Goal: Task Accomplishment & Management: Manage account settings

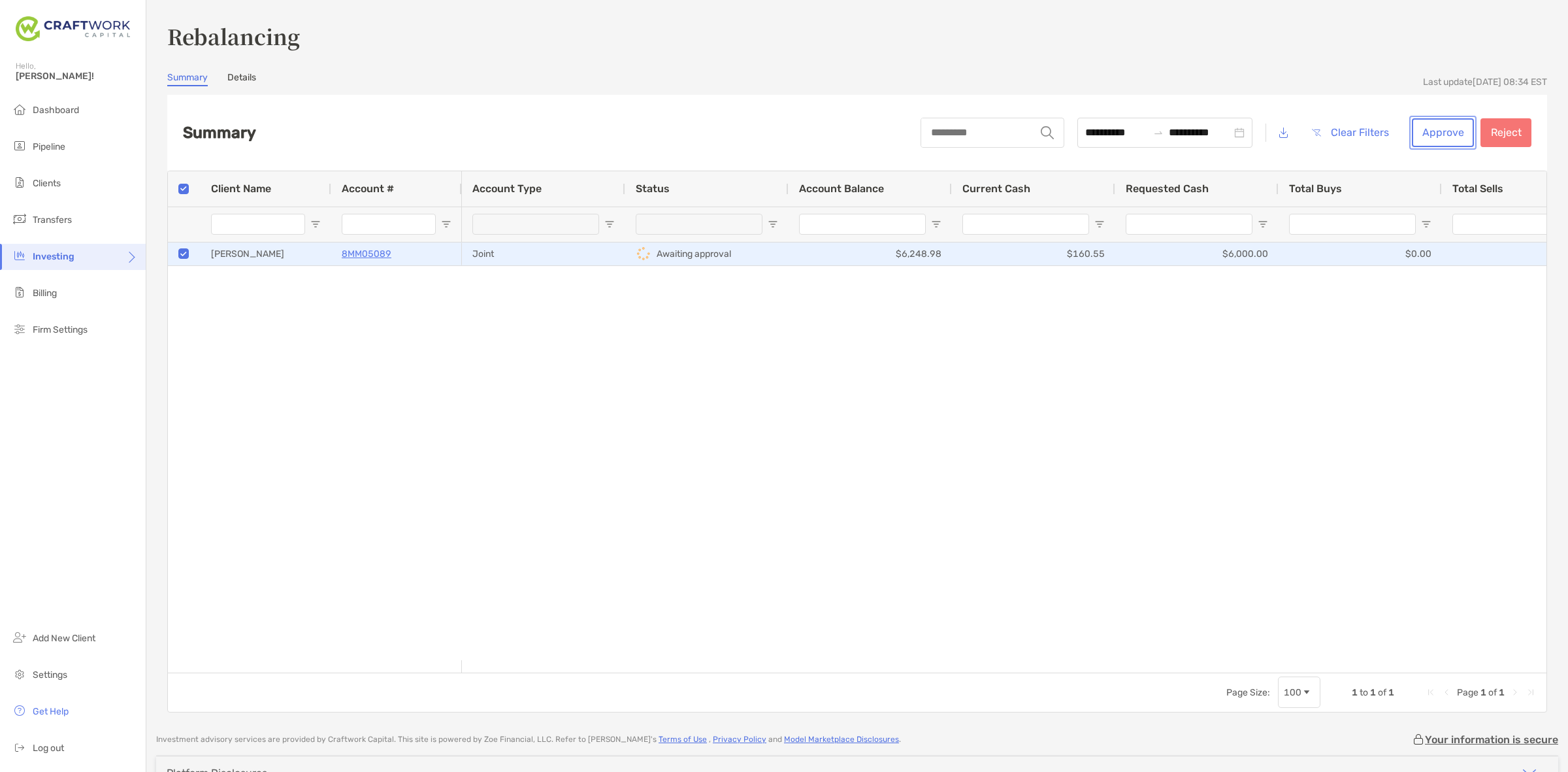
click at [1415, 134] on button "Approve" at bounding box center [1443, 132] width 62 height 29
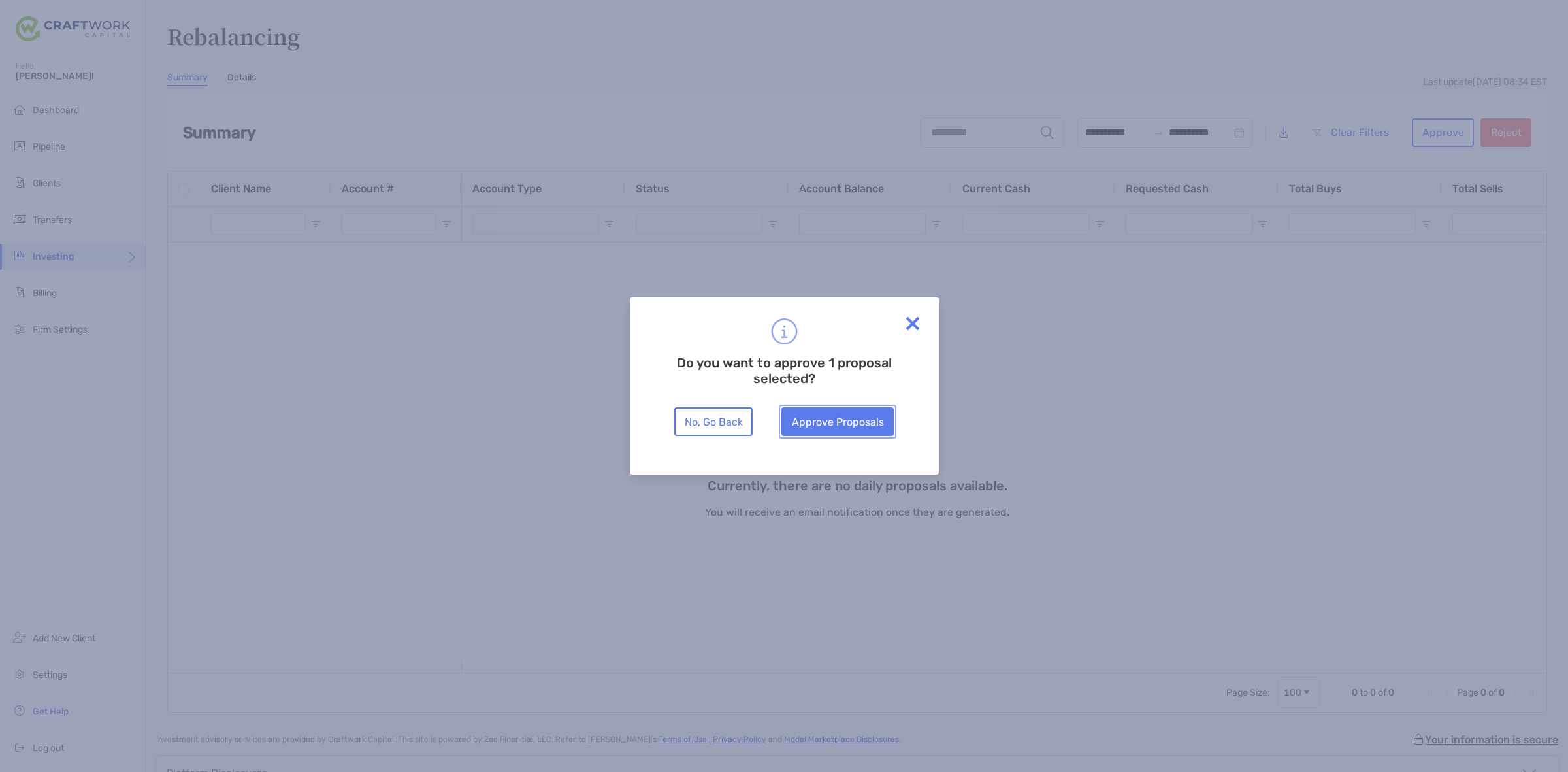
click at [857, 429] on button "Approve Proposals" at bounding box center [838, 421] width 113 height 29
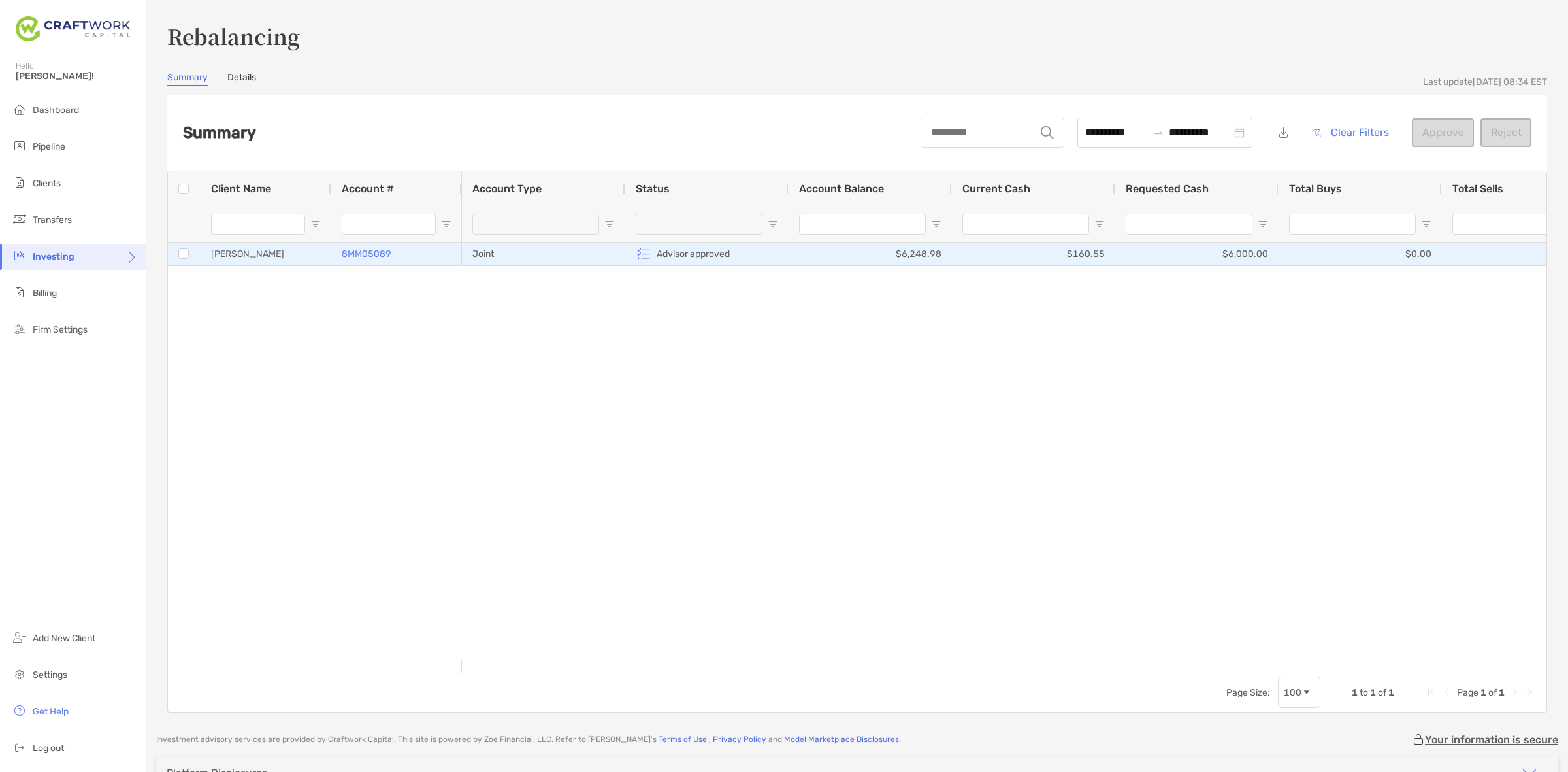
click at [350, 250] on p "8MM05089" at bounding box center [366, 254] width 50 height 16
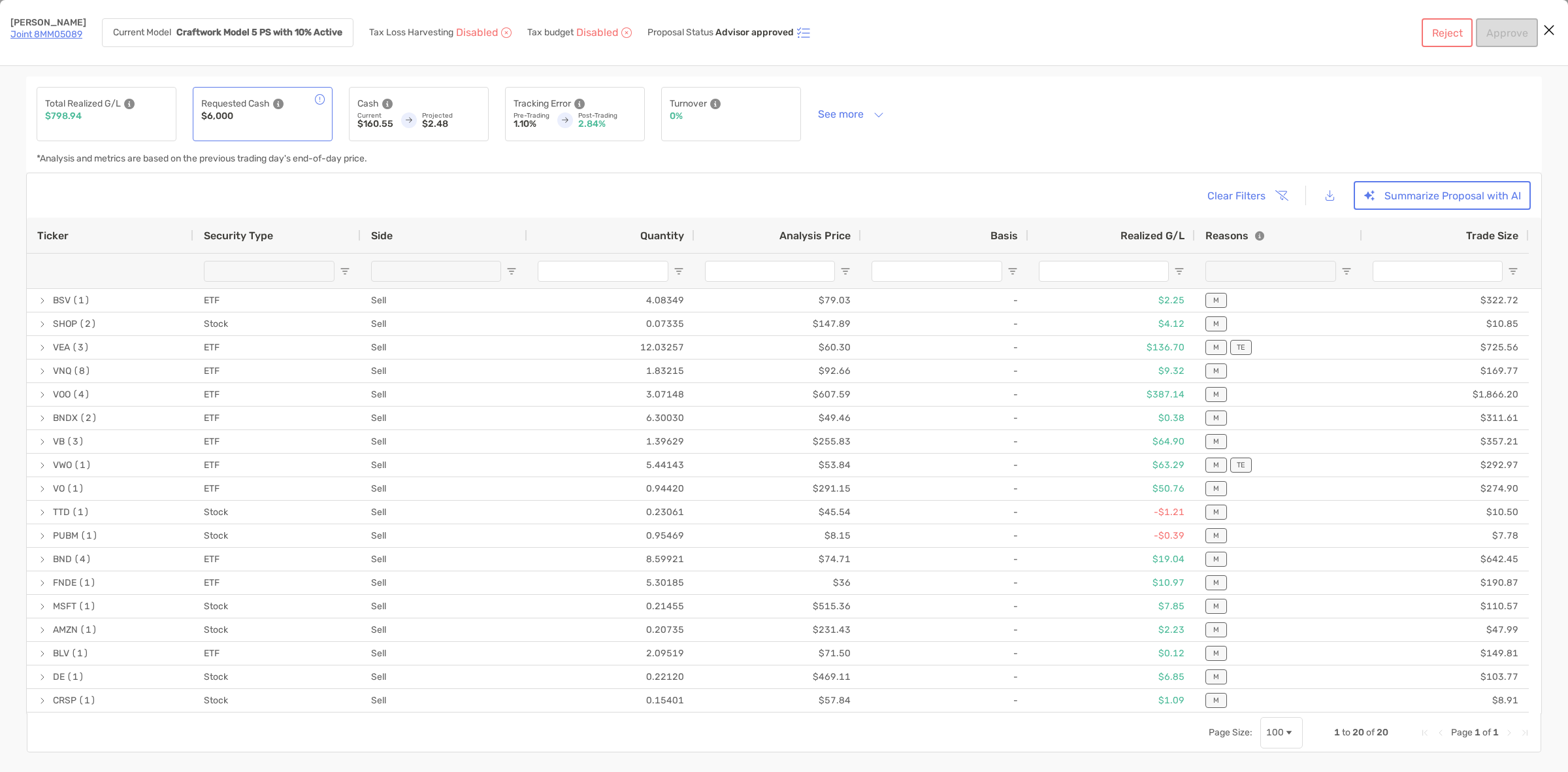
click at [1556, 30] on button "Close modal" at bounding box center [1549, 31] width 20 height 20
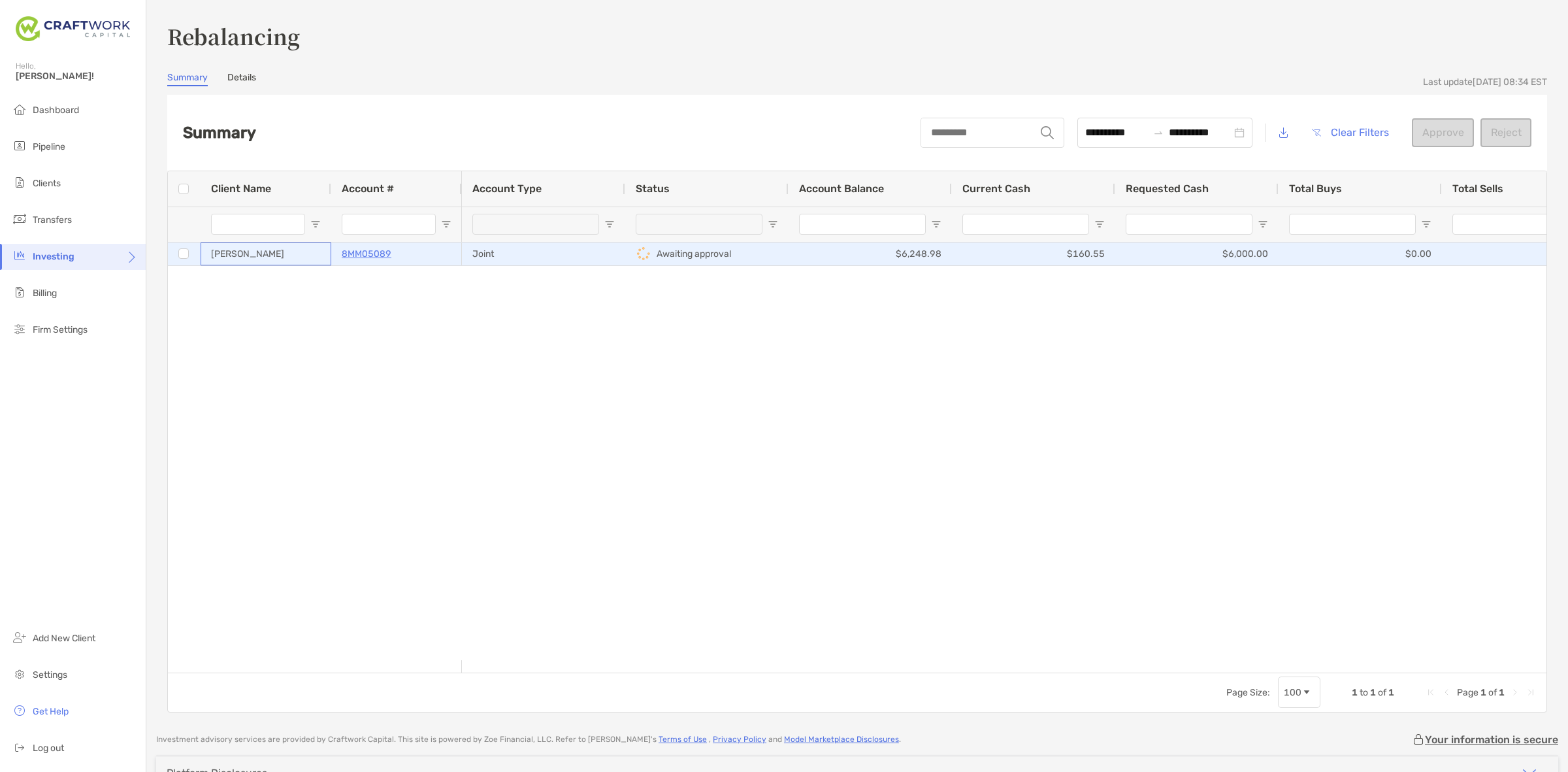
click at [262, 250] on div "[PERSON_NAME]" at bounding box center [266, 254] width 131 height 23
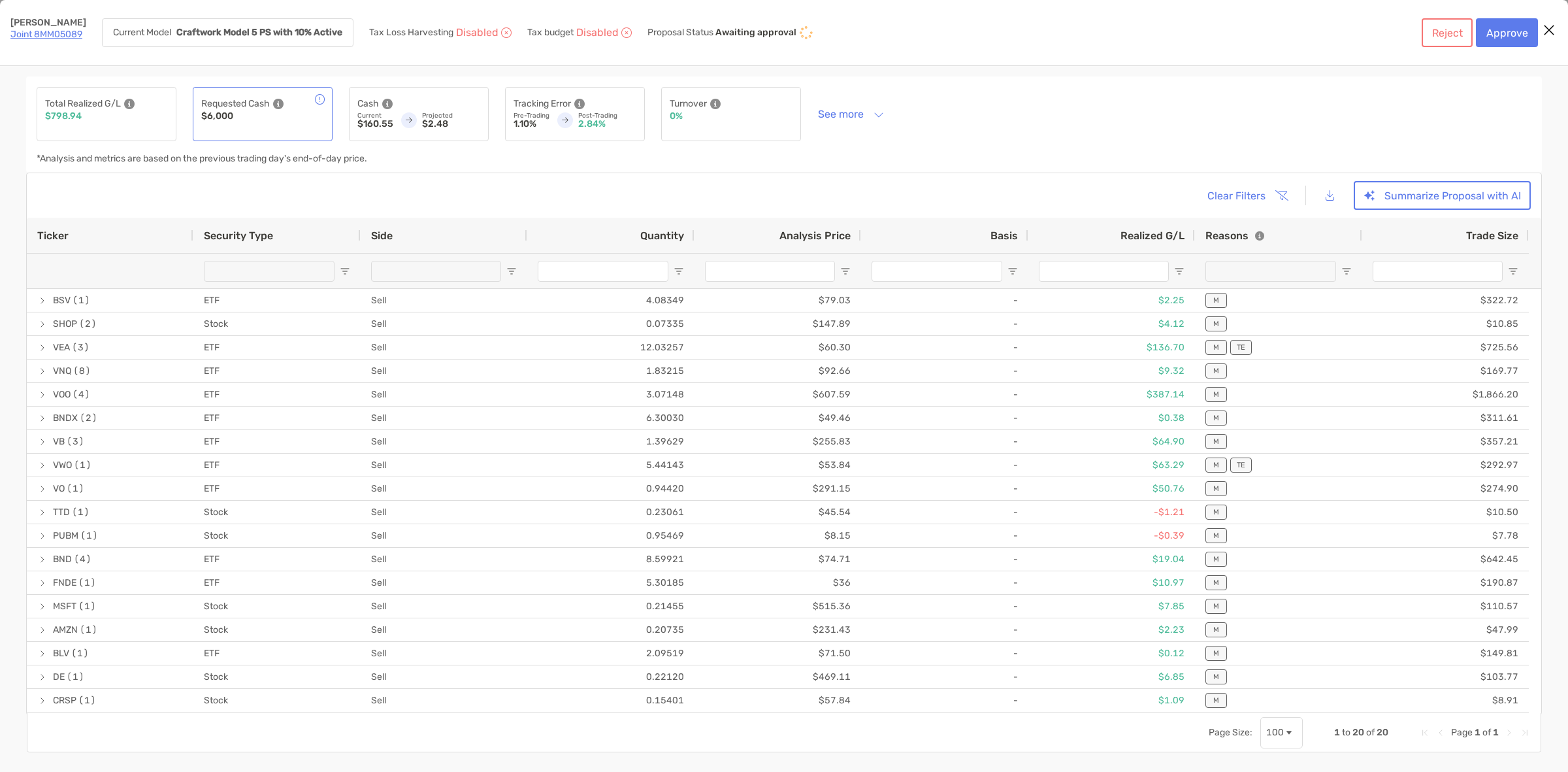
click at [915, 110] on div "Total Realized G/L $798.94 Requested Cash $6,000 Cash Current $160.55 Projected…" at bounding box center [784, 125] width 1516 height 96
click at [841, 115] on button "See more" at bounding box center [851, 114] width 87 height 23
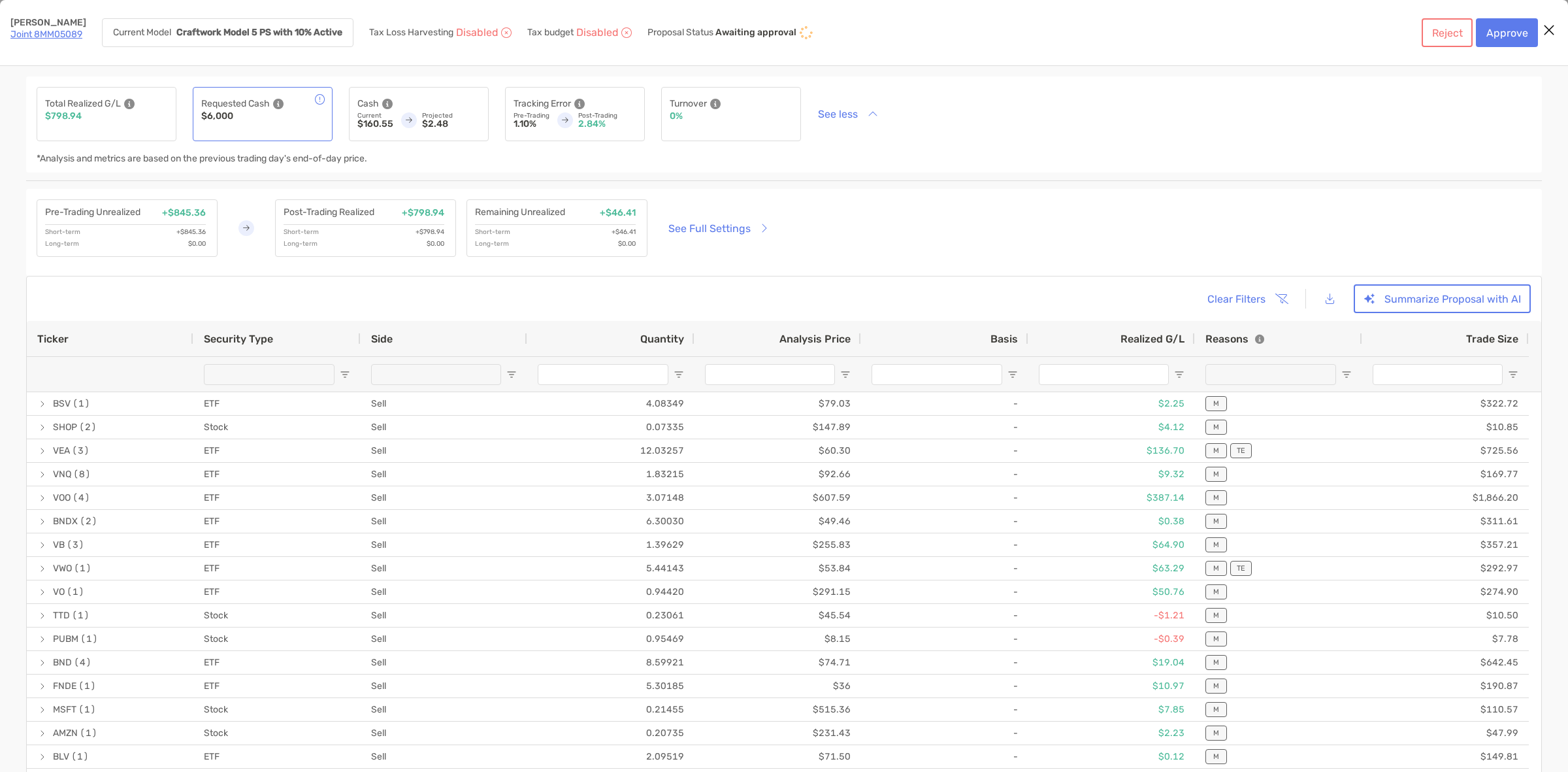
click at [68, 33] on link "Joint 8MM05089" at bounding box center [46, 35] width 72 height 11
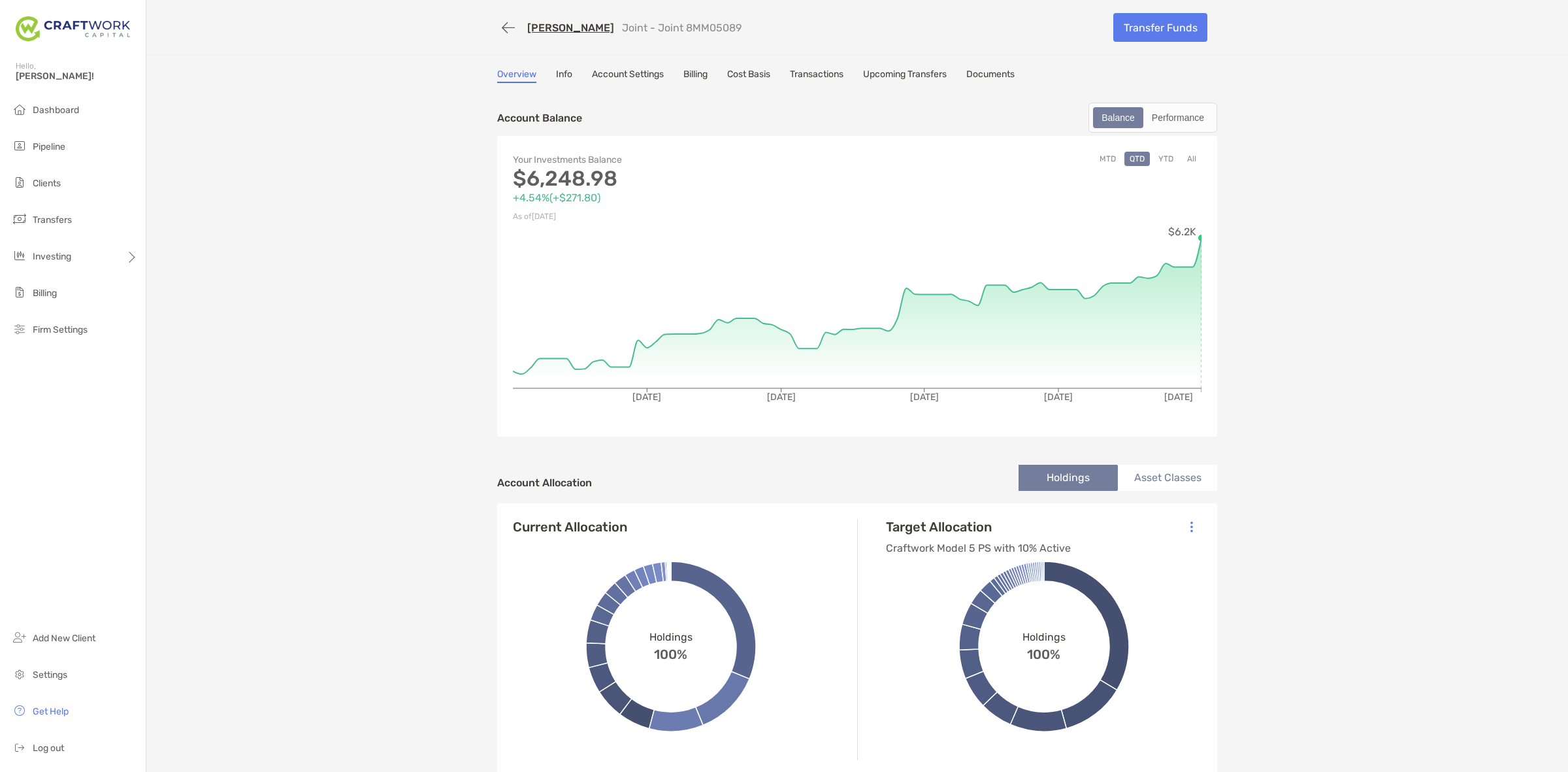
click at [598, 80] on link "Account Settings" at bounding box center [628, 75] width 72 height 14
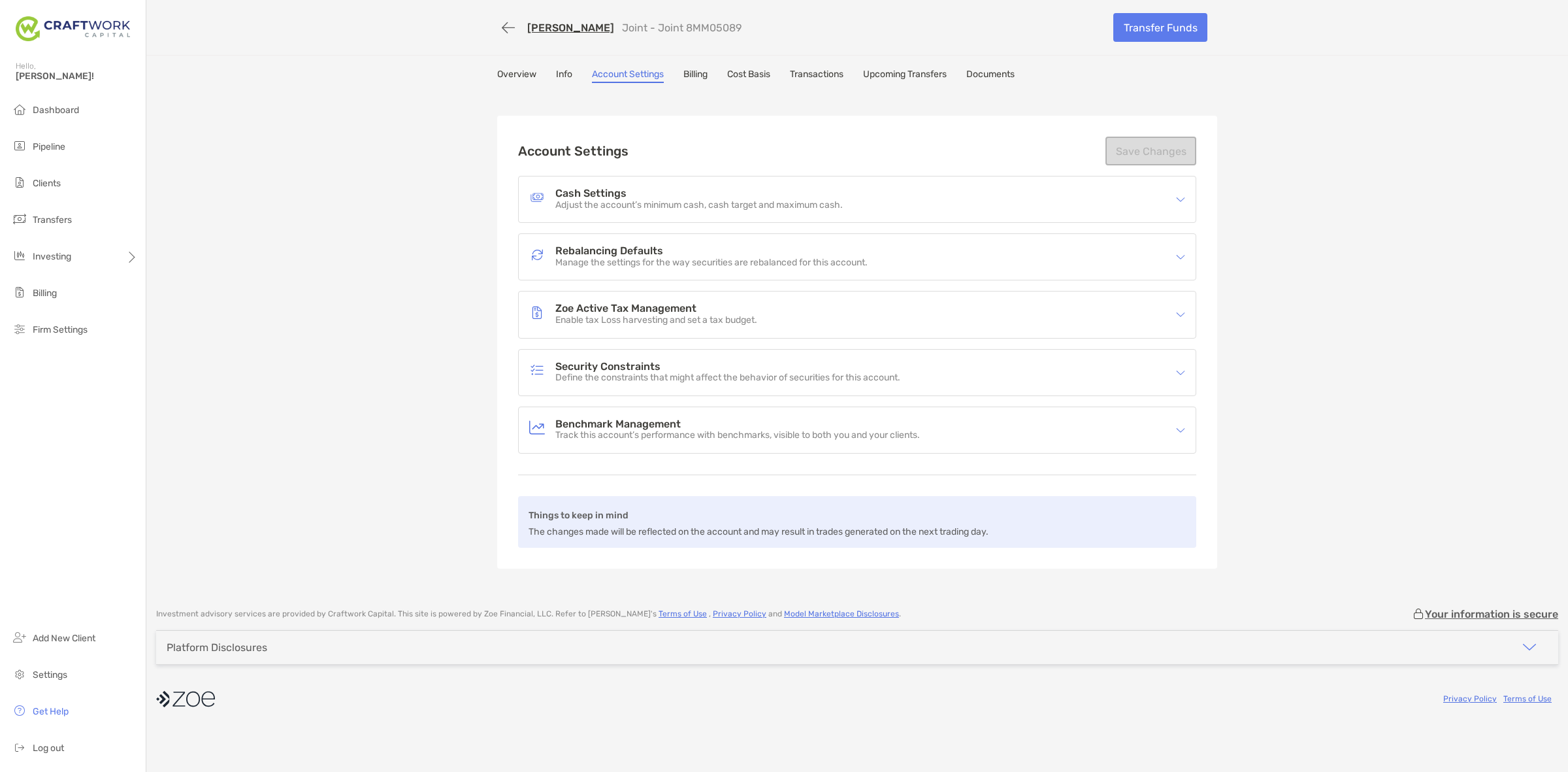
click at [689, 249] on h4 "Rebalancing Defaults" at bounding box center [712, 251] width 313 height 11
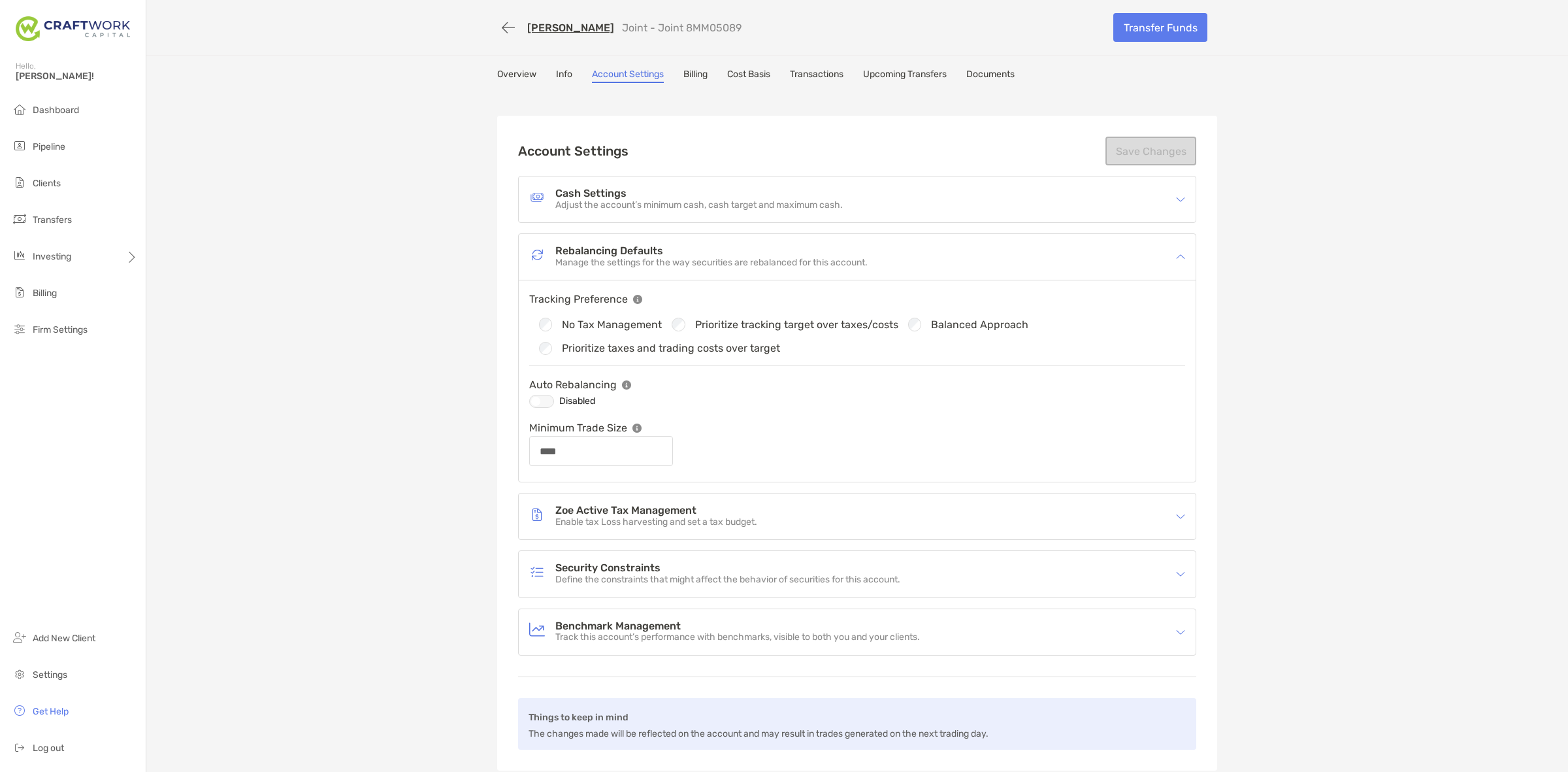
click at [556, 73] on link "Info" at bounding box center [564, 75] width 16 height 14
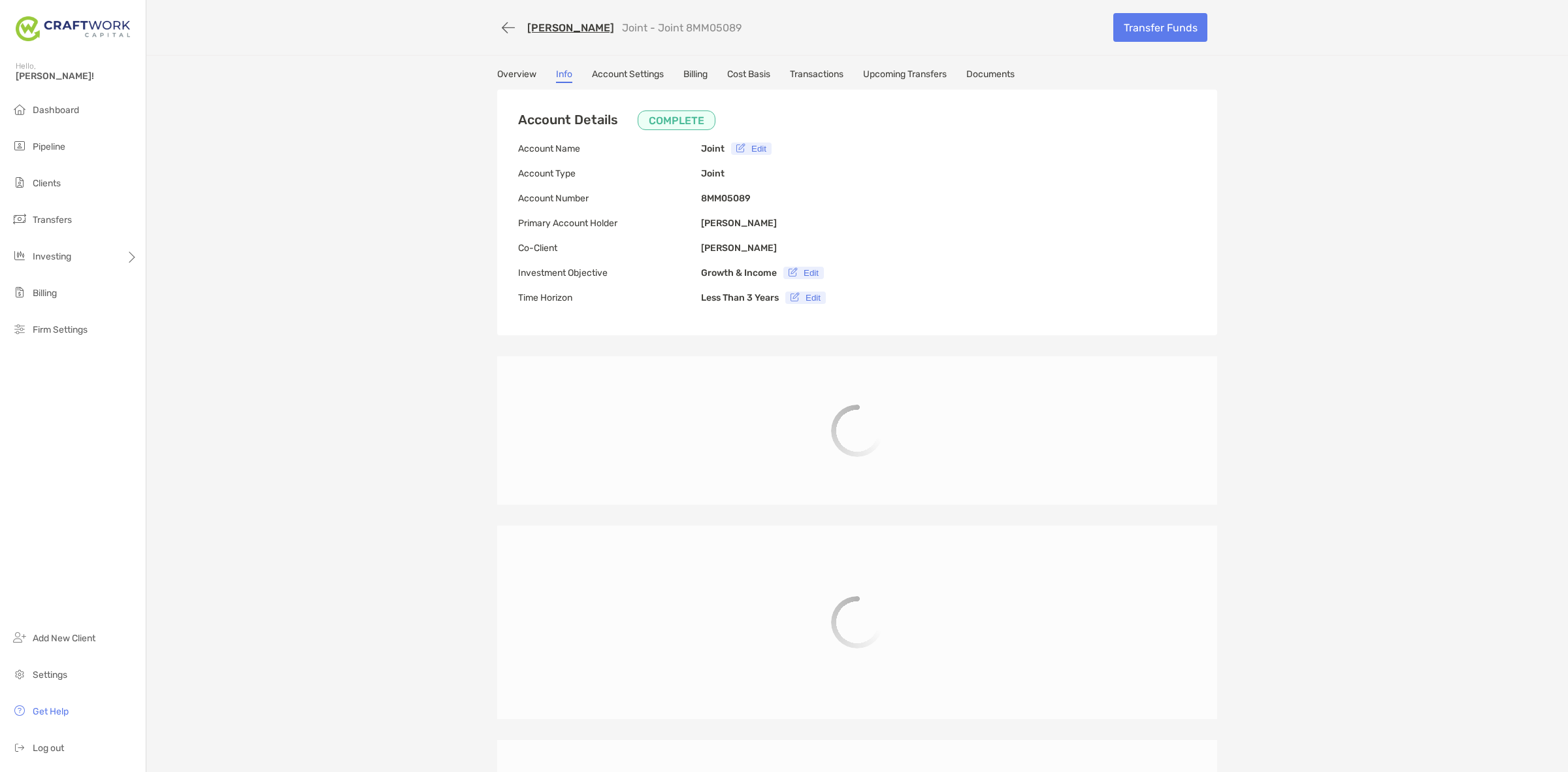
type input "**********"
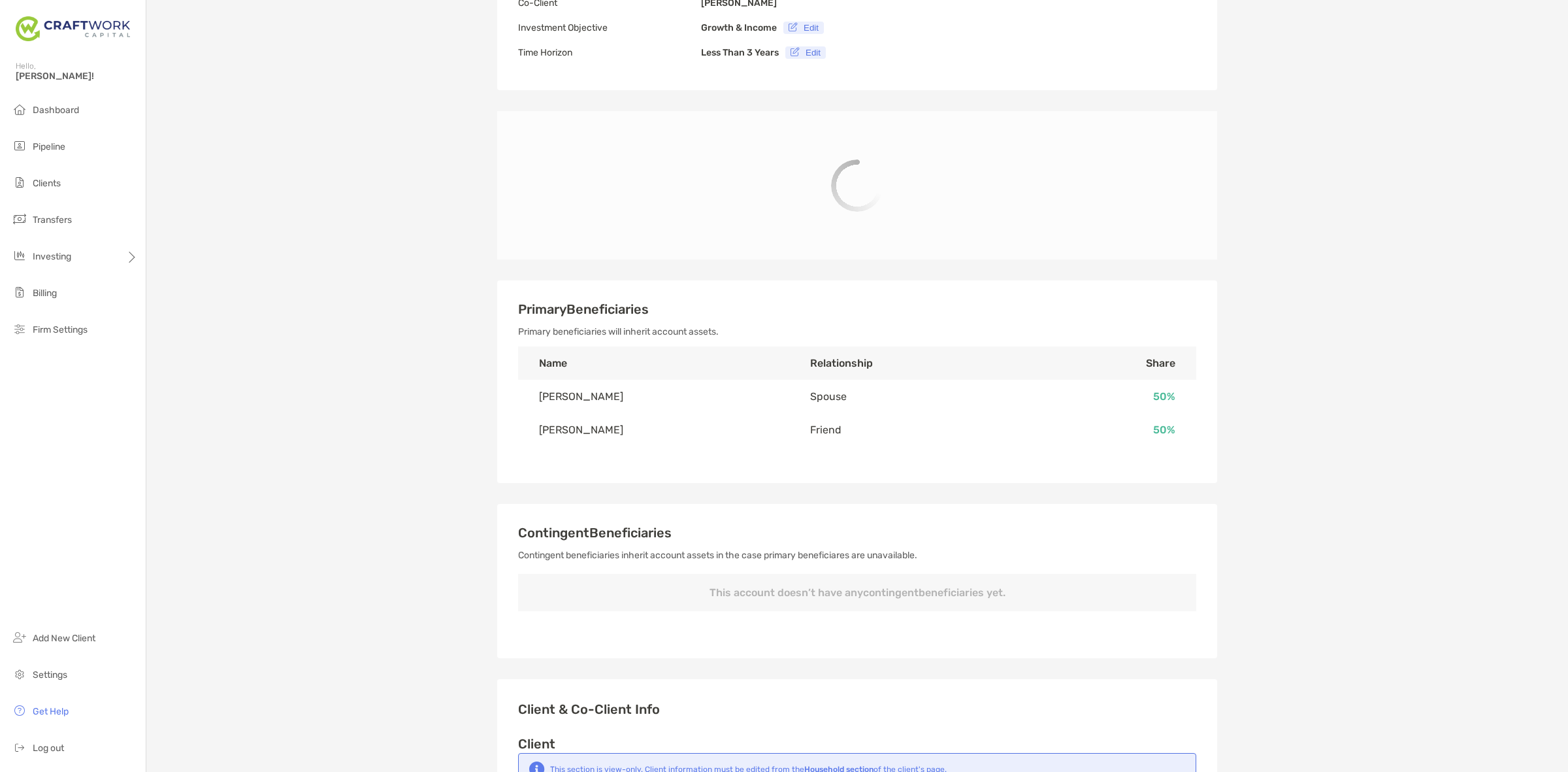
type input "**********"
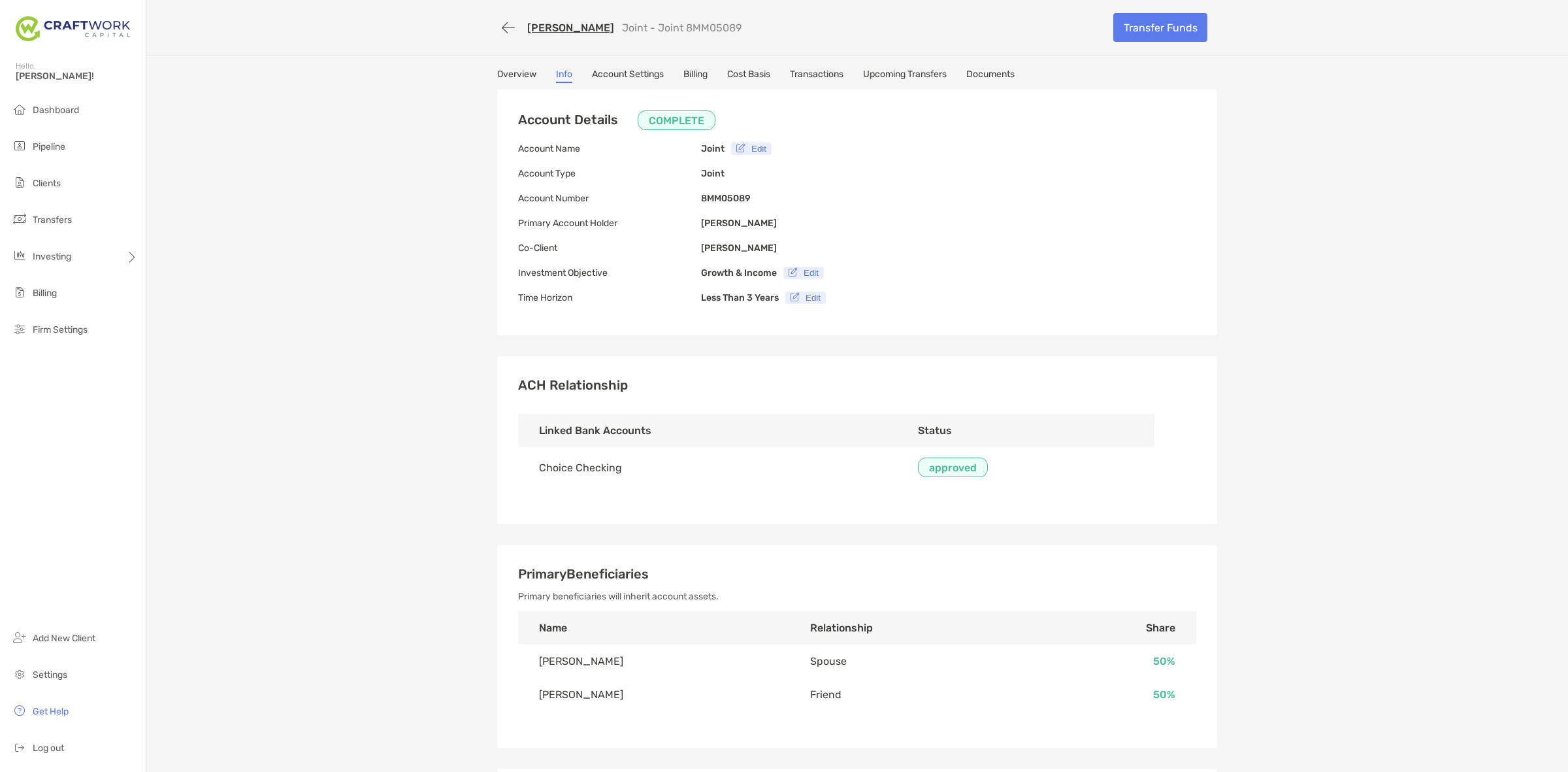
click at [503, 70] on link "Overview" at bounding box center [517, 75] width 39 height 14
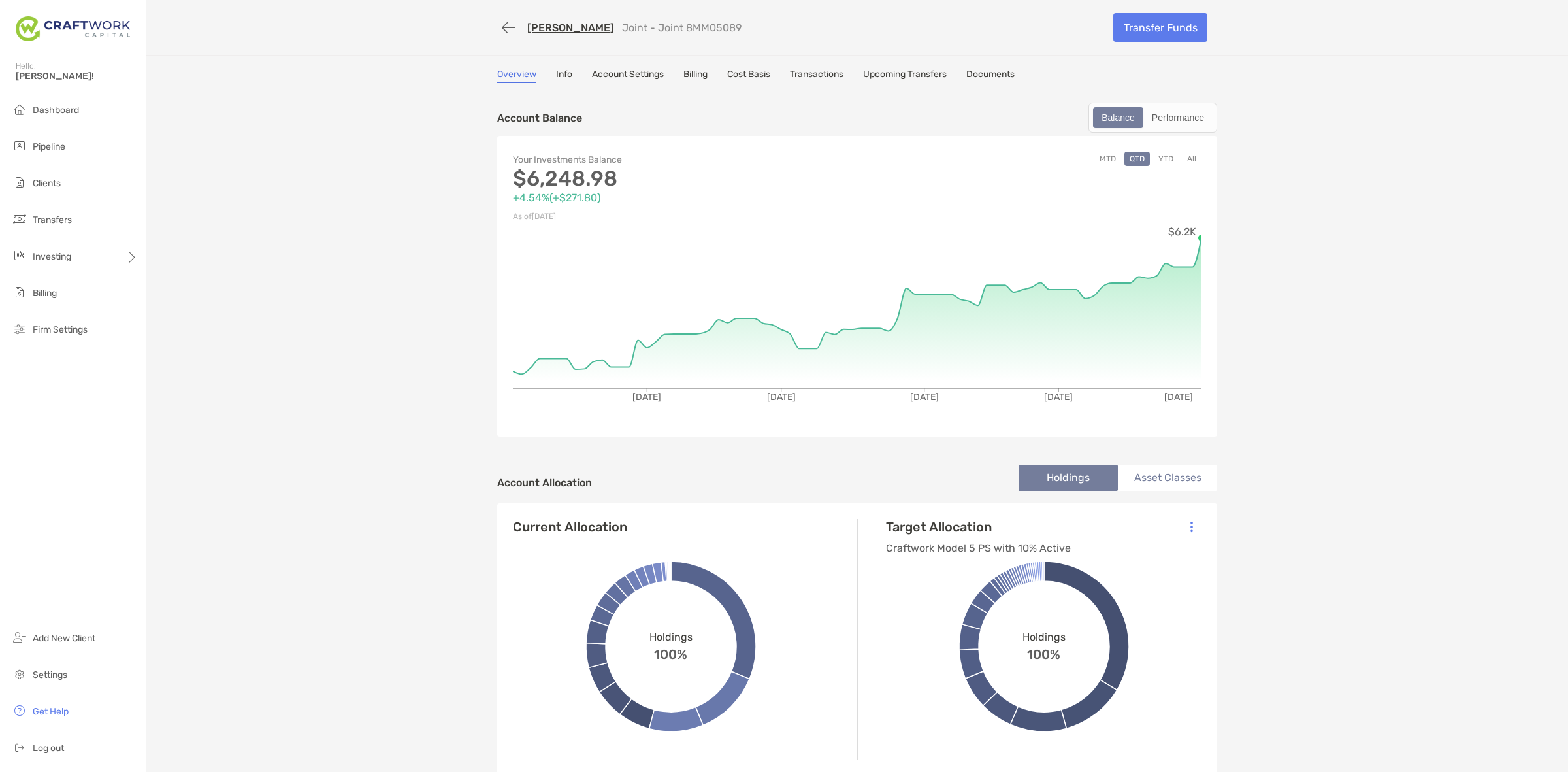
click at [611, 78] on link "Account Settings" at bounding box center [628, 75] width 72 height 14
